Goal: Task Accomplishment & Management: Use online tool/utility

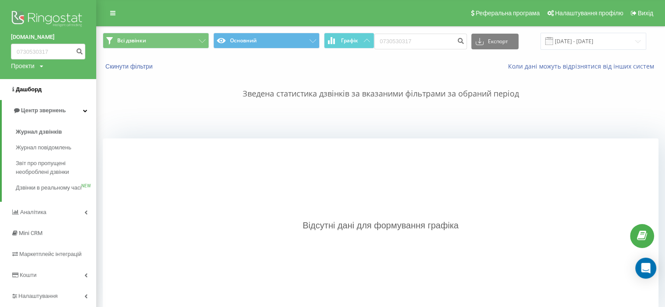
click at [47, 94] on link "Дашборд" at bounding box center [48, 89] width 96 height 21
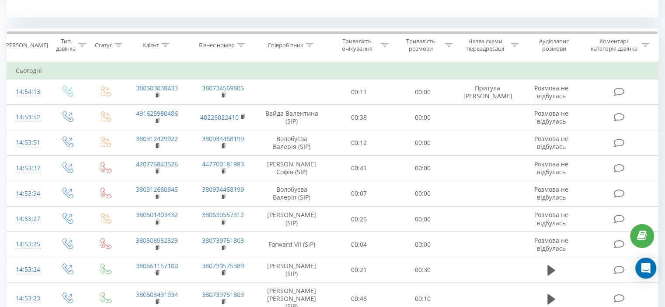
scroll to position [350, 0]
click at [310, 43] on icon at bounding box center [310, 44] width 8 height 4
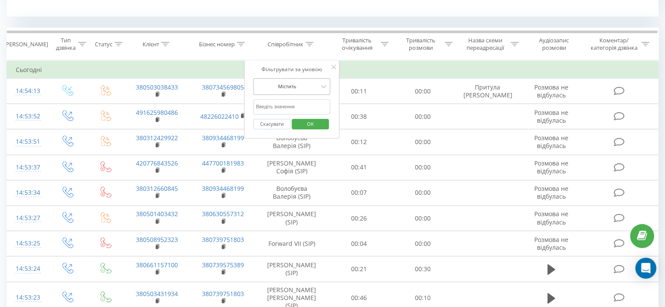
click at [309, 85] on div at bounding box center [287, 86] width 62 height 8
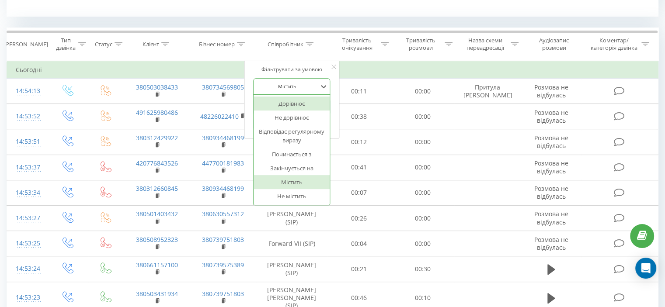
click at [301, 106] on div "Дорівнює" at bounding box center [292, 104] width 76 height 14
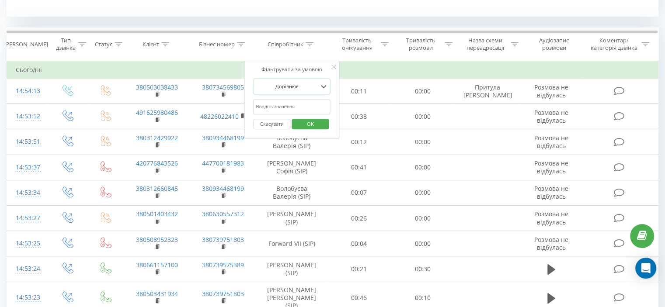
click at [301, 106] on input "text" at bounding box center [291, 106] width 77 height 15
click at [324, 120] on button "OK" at bounding box center [310, 124] width 37 height 11
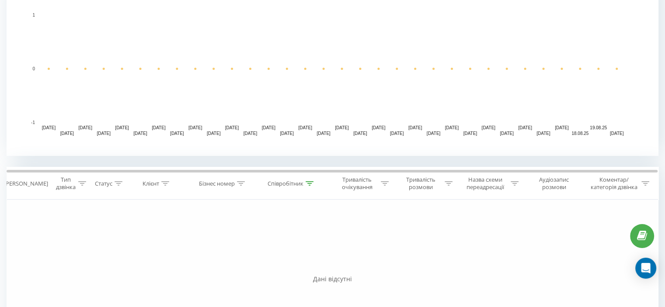
scroll to position [306, 0]
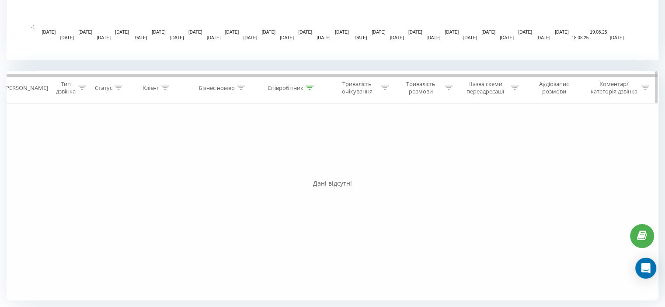
click at [311, 89] on icon at bounding box center [310, 88] width 8 height 4
drag, startPoint x: 303, startPoint y: 148, endPoint x: 224, endPoint y: 149, distance: 79.6
click at [224, 149] on div "Фільтрувати за умовою Дорівнює Введіть значення Скасувати OK Фільтрувати за умо…" at bounding box center [333, 202] width 652 height 197
click at [304, 164] on span "OK" at bounding box center [310, 168] width 24 height 14
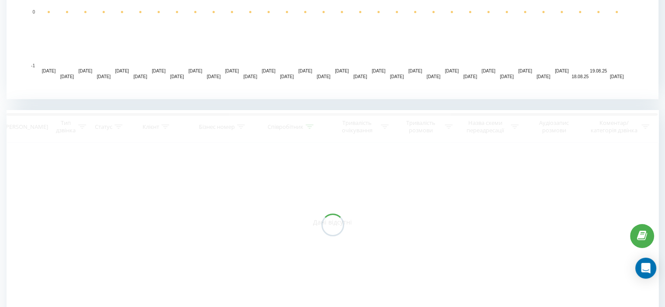
scroll to position [271, 0]
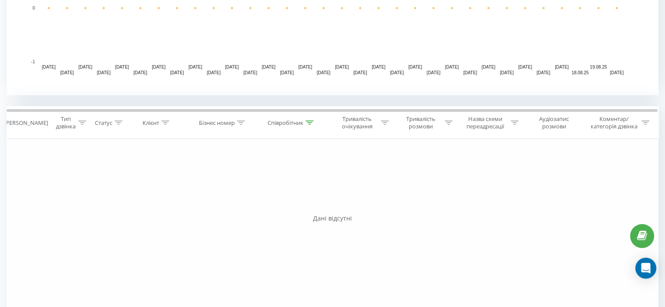
click at [567, 162] on div "Фільтрувати за умовою Дорівнює Введіть значення Скасувати OK Фільтрувати за умо…" at bounding box center [333, 237] width 652 height 197
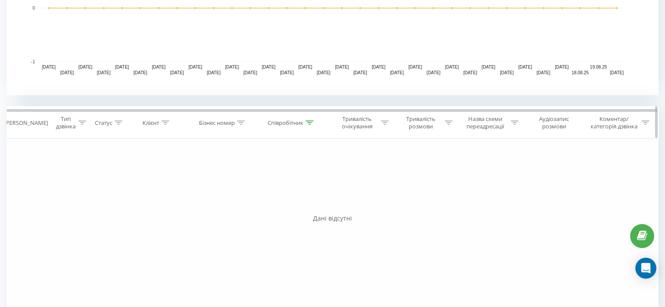
click at [303, 124] on div "Співробітник" at bounding box center [286, 122] width 36 height 7
click at [320, 164] on icon at bounding box center [323, 165] width 9 height 9
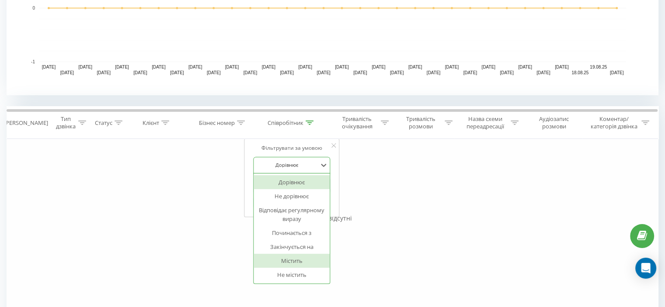
click at [303, 257] on div "Містить" at bounding box center [292, 261] width 76 height 14
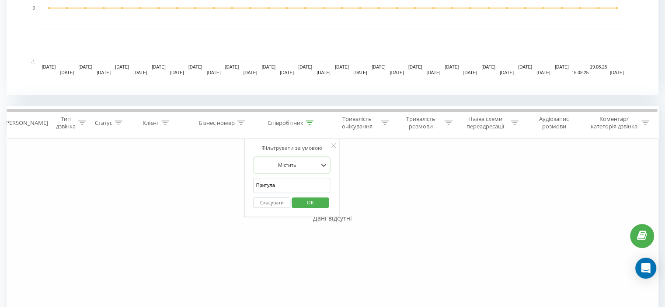
click at [305, 200] on span "OK" at bounding box center [310, 203] width 24 height 14
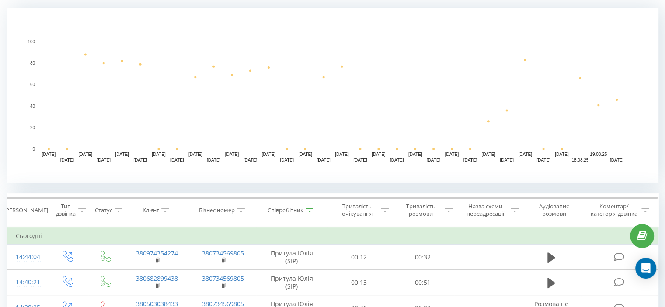
scroll to position [227, 0]
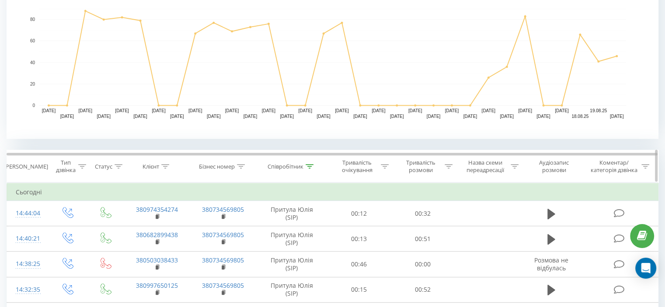
click at [303, 166] on div "Співробітник" at bounding box center [286, 166] width 36 height 7
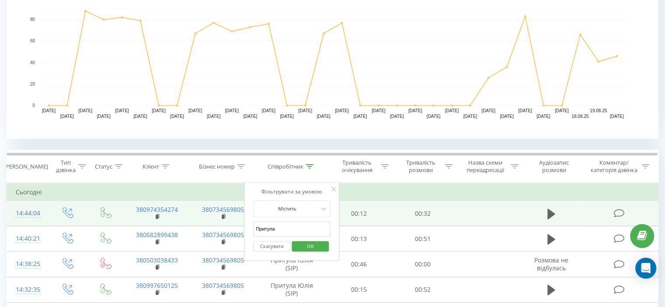
drag, startPoint x: 280, startPoint y: 225, endPoint x: 241, endPoint y: 225, distance: 38.9
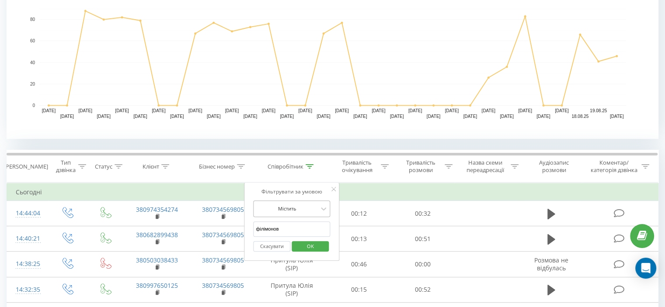
type input "філімонова"
click at [310, 244] on span "OK" at bounding box center [310, 247] width 24 height 14
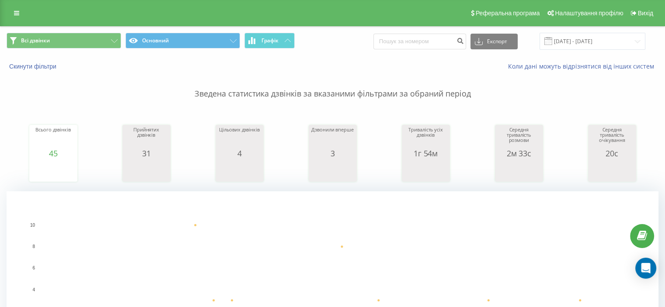
drag, startPoint x: 568, startPoint y: 88, endPoint x: 555, endPoint y: 82, distance: 14.7
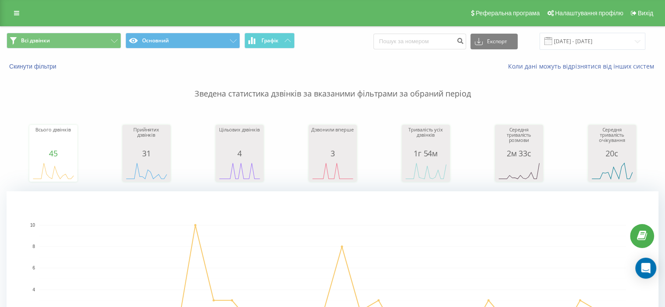
click at [568, 88] on p "Зведена статистика дзвінків за вказаними фільтрами за обраний період" at bounding box center [333, 85] width 652 height 29
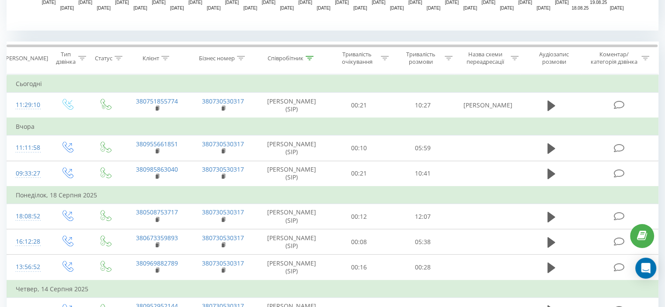
scroll to position [350, 0]
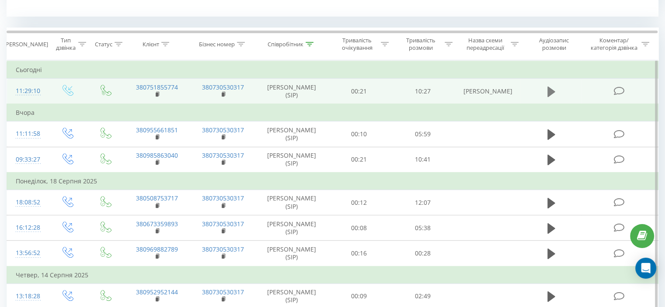
click at [553, 91] on icon at bounding box center [551, 91] width 8 height 10
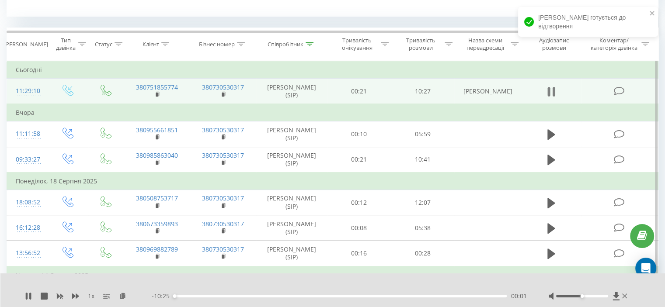
click at [549, 91] on icon at bounding box center [548, 92] width 3 height 10
